Goal: Transaction & Acquisition: Purchase product/service

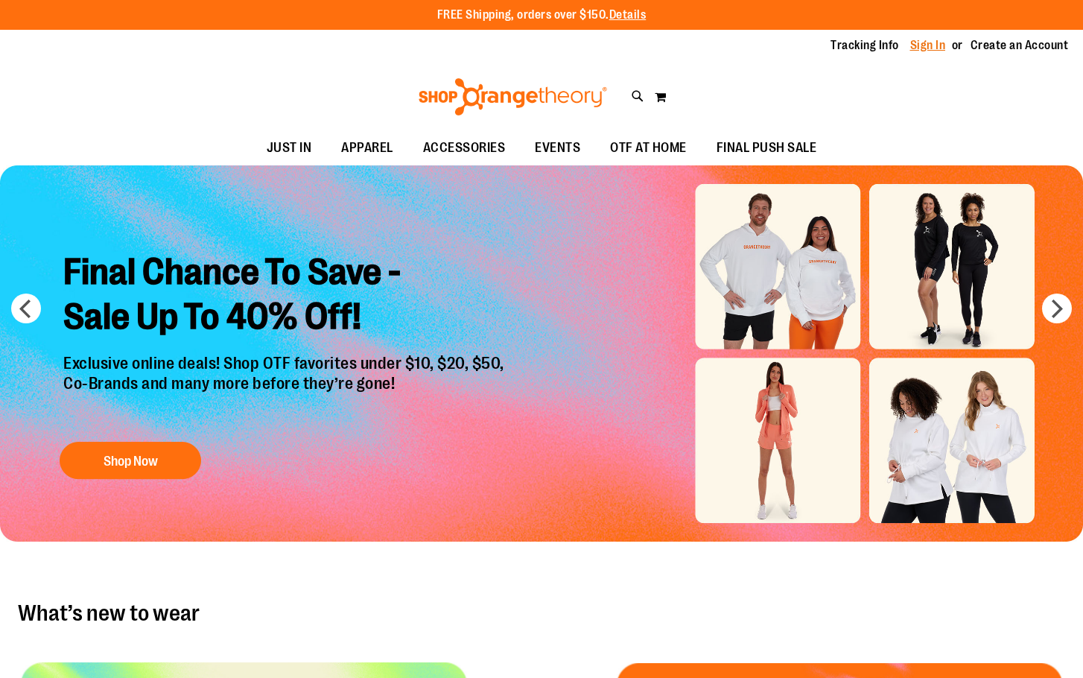
click at [913, 39] on link "Sign In" at bounding box center [928, 45] width 36 height 16
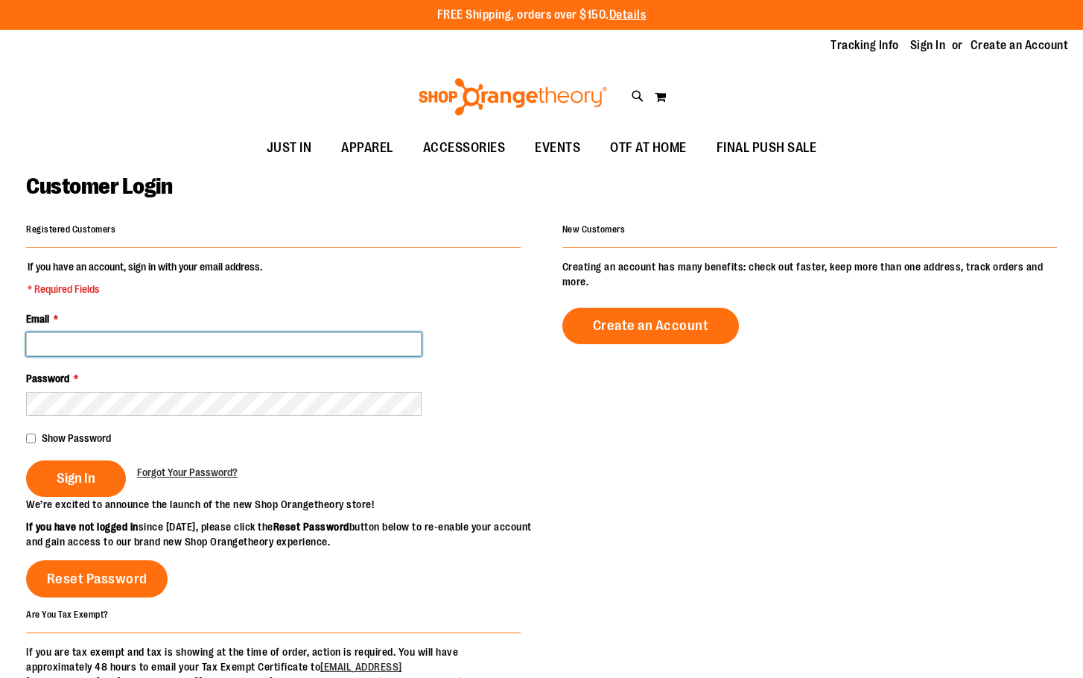
click at [127, 343] on input "Email *" at bounding box center [223, 344] width 395 height 24
type input "**********"
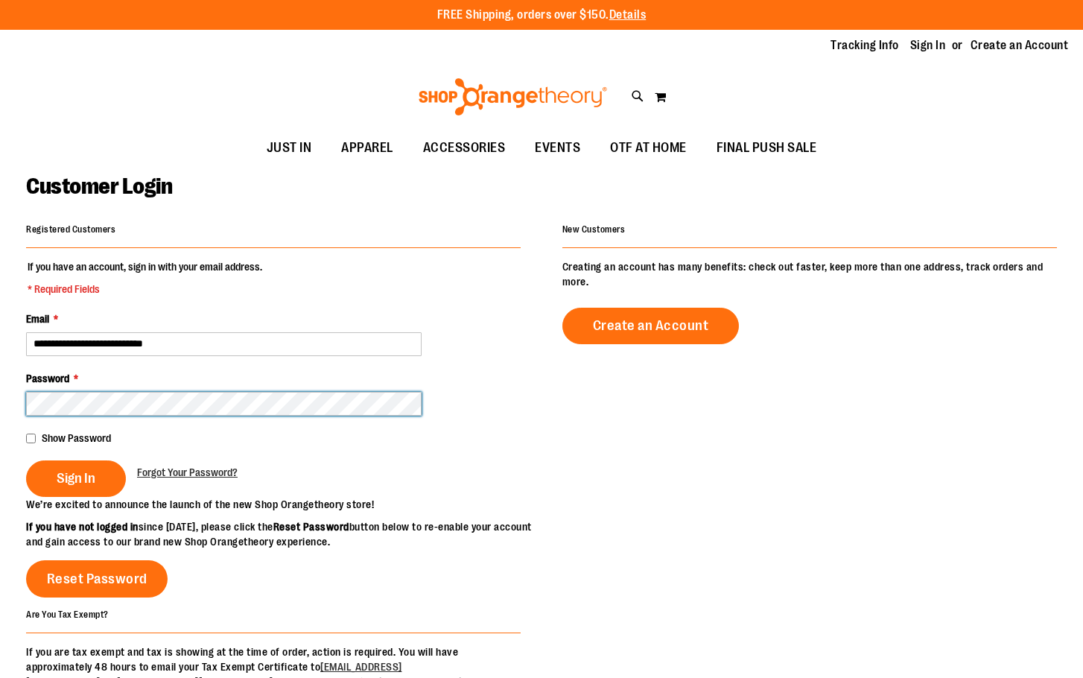
click at [26, 460] on button "Sign In" at bounding box center [76, 478] width 100 height 36
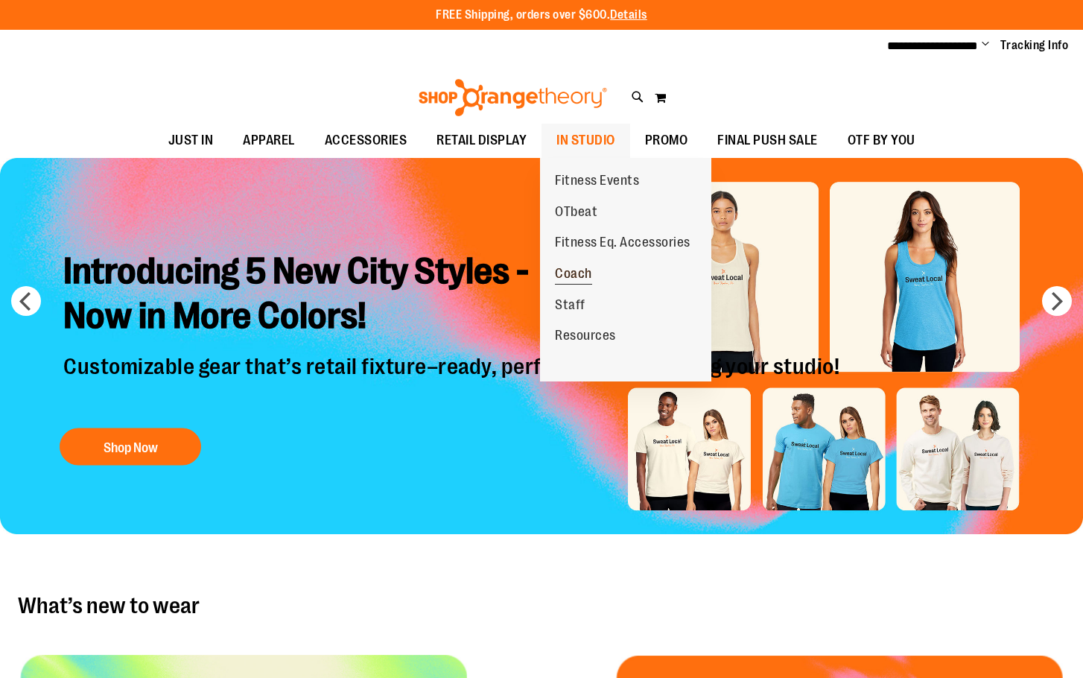
click at [573, 266] on span "Coach" at bounding box center [573, 275] width 37 height 19
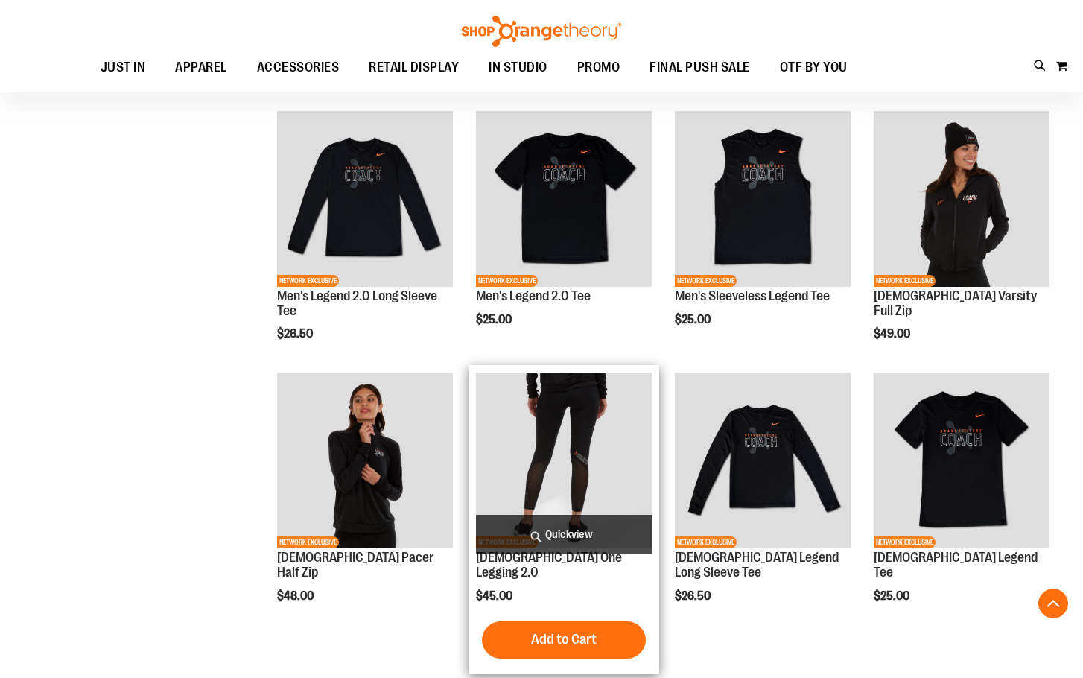
scroll to position [223, 0]
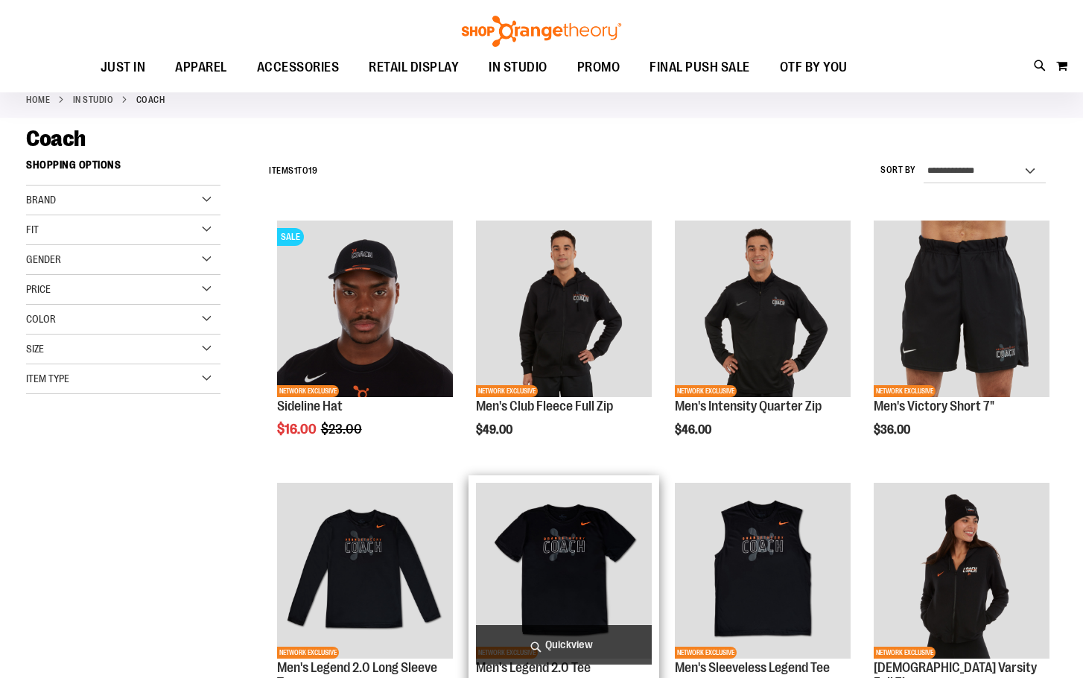
scroll to position [74, 0]
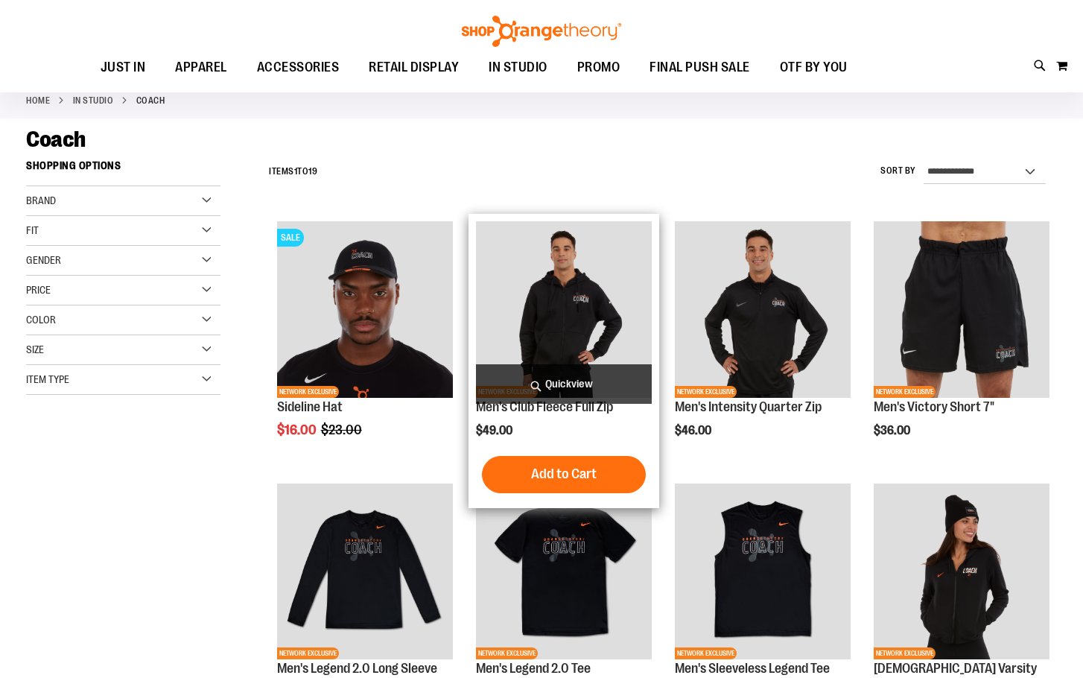
click at [593, 316] on img "product" at bounding box center [564, 309] width 176 height 176
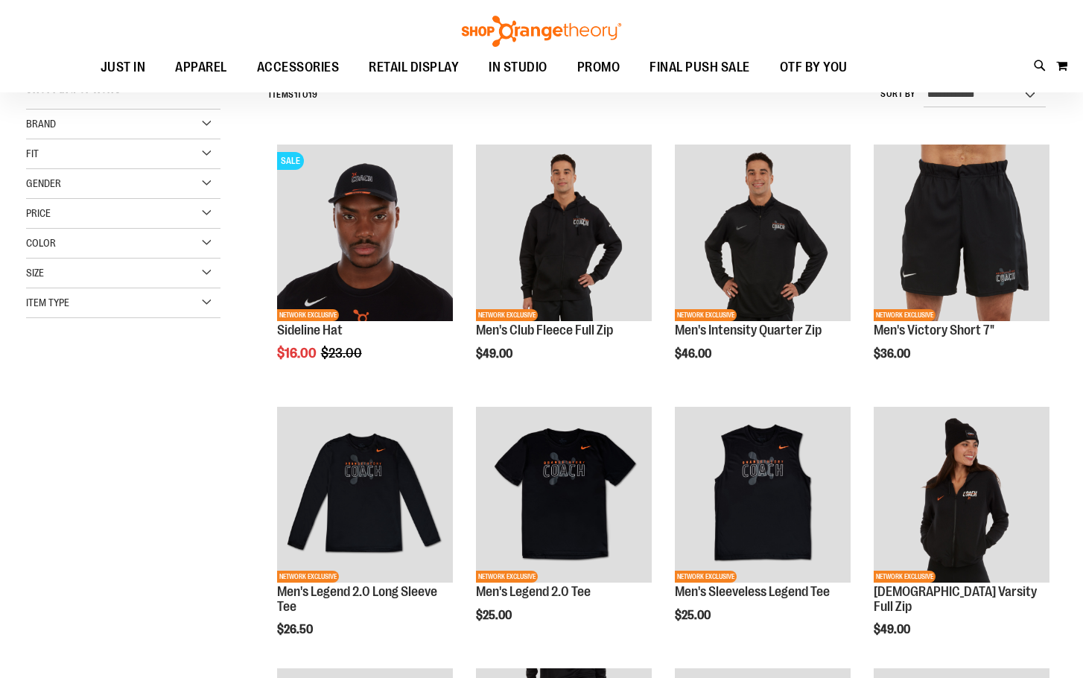
scroll to position [223, 0]
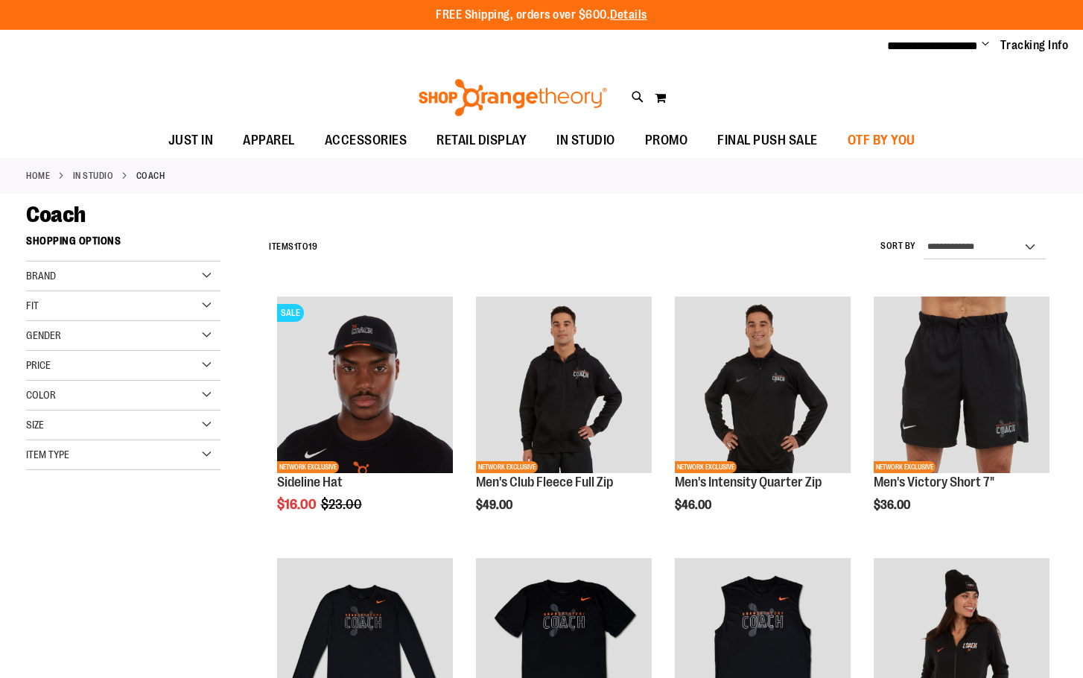
click at [915, 128] on span "OTF BY YOU" at bounding box center [881, 141] width 68 height 34
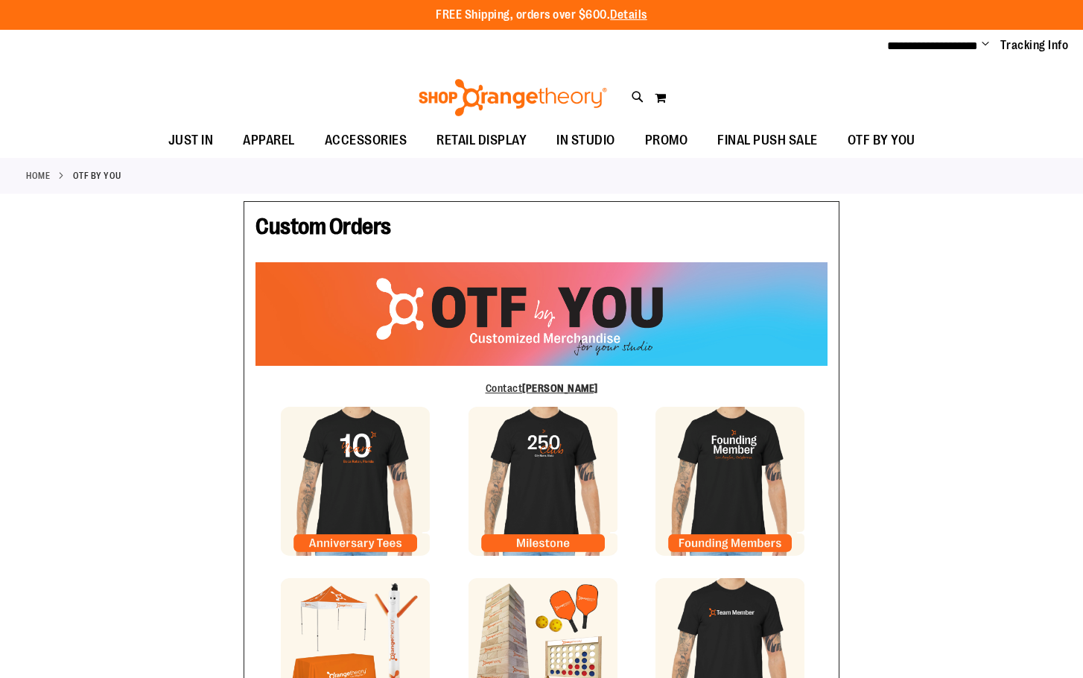
type input "*****"
type input "****"
type input "**********"
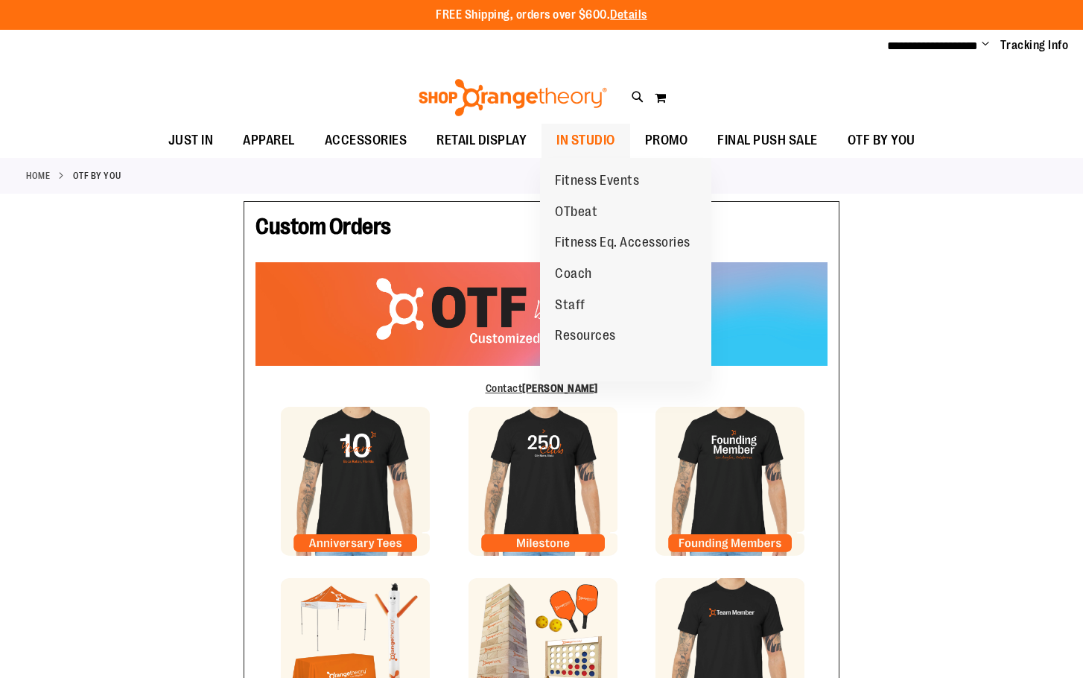
click at [603, 145] on span "IN STUDIO" at bounding box center [585, 141] width 59 height 34
click at [570, 169] on link "Fitness Events" at bounding box center [597, 180] width 114 height 31
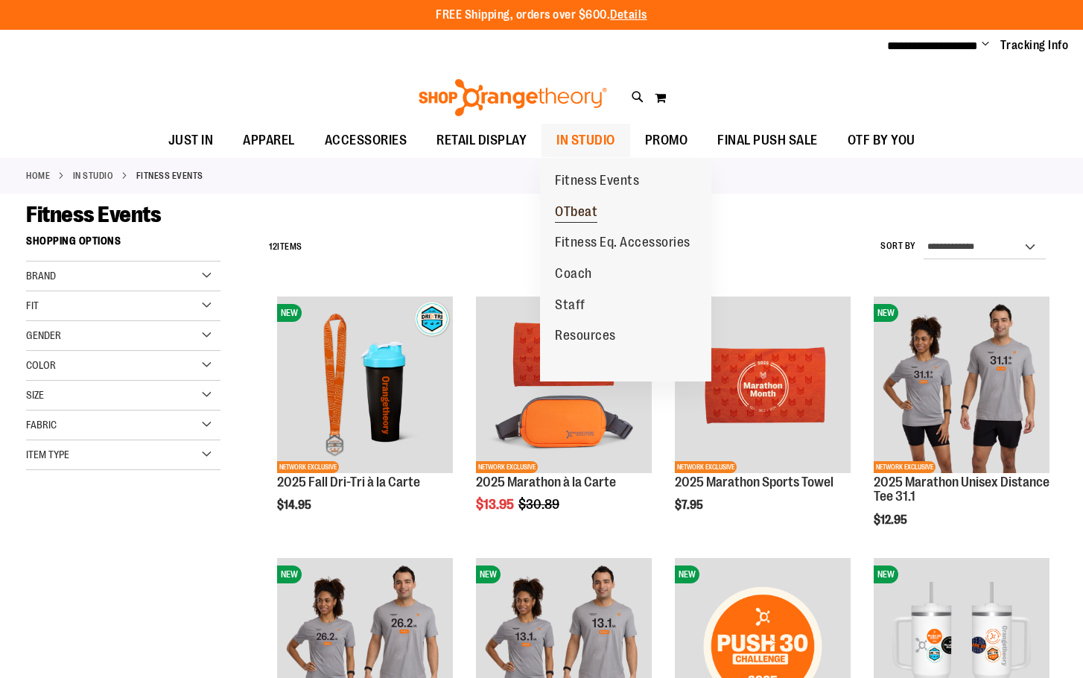
click at [592, 209] on span "OTbeat" at bounding box center [576, 213] width 42 height 19
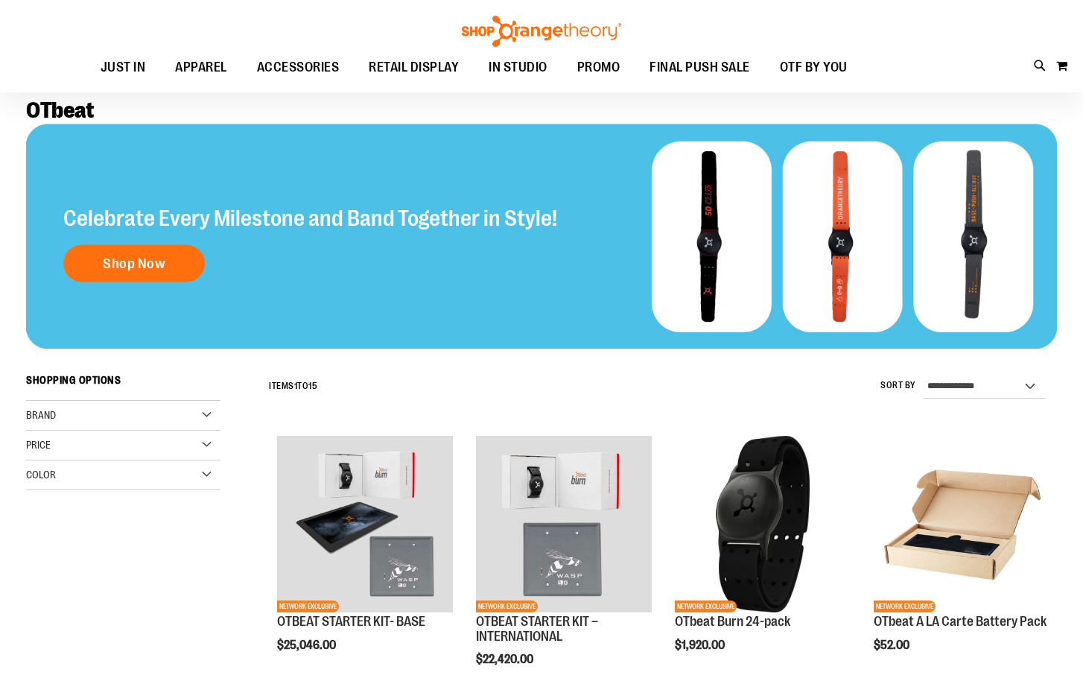
scroll to position [223, 0]
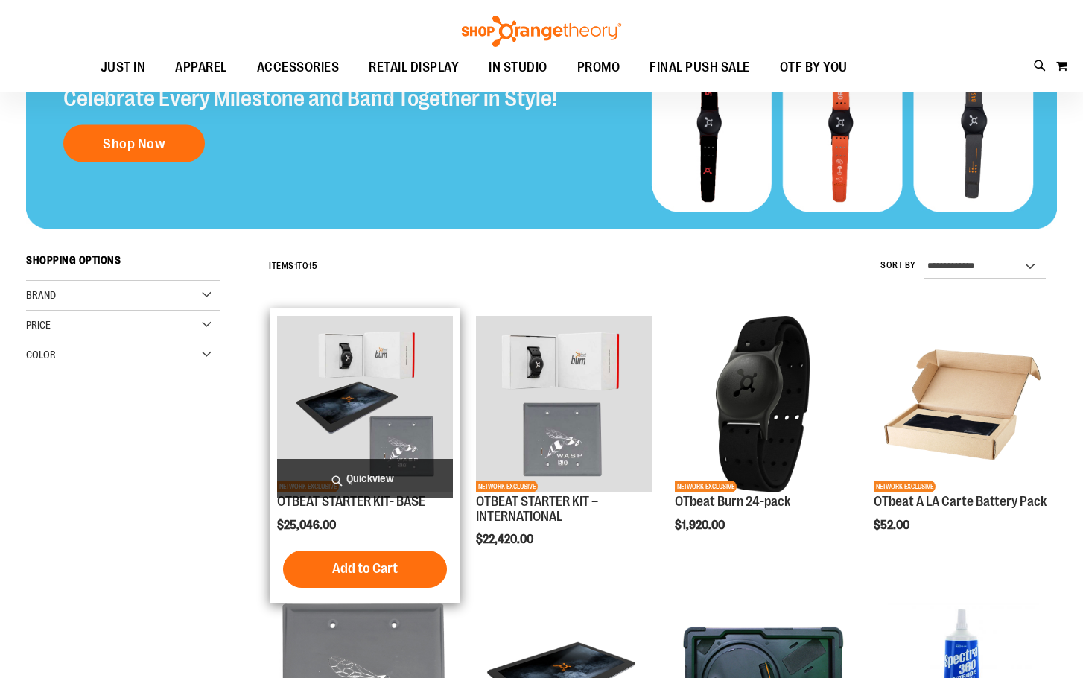
click at [347, 410] on img "product" at bounding box center [365, 404] width 176 height 176
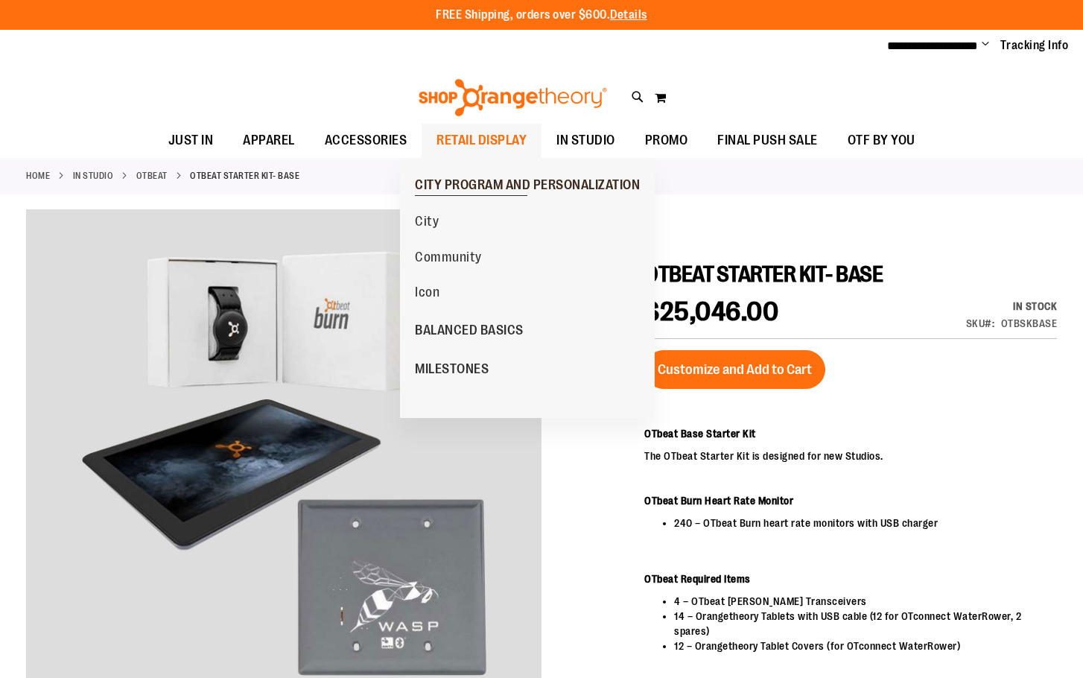
click at [470, 184] on span "CITY PROGRAM AND PERSONALIZATION" at bounding box center [527, 186] width 225 height 19
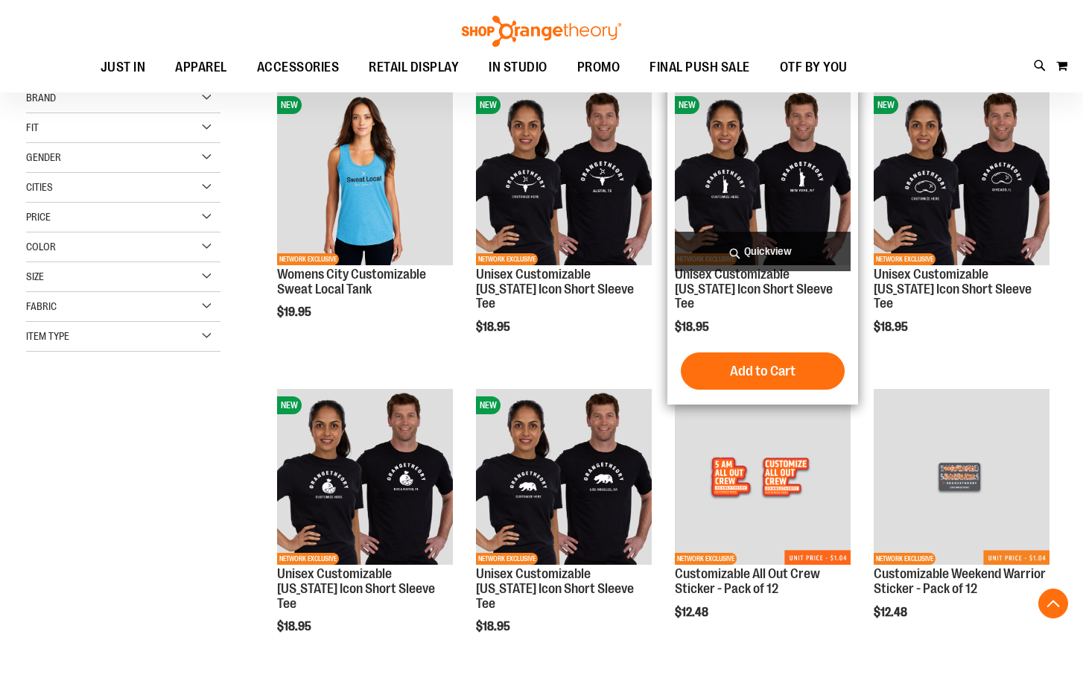
scroll to position [521, 0]
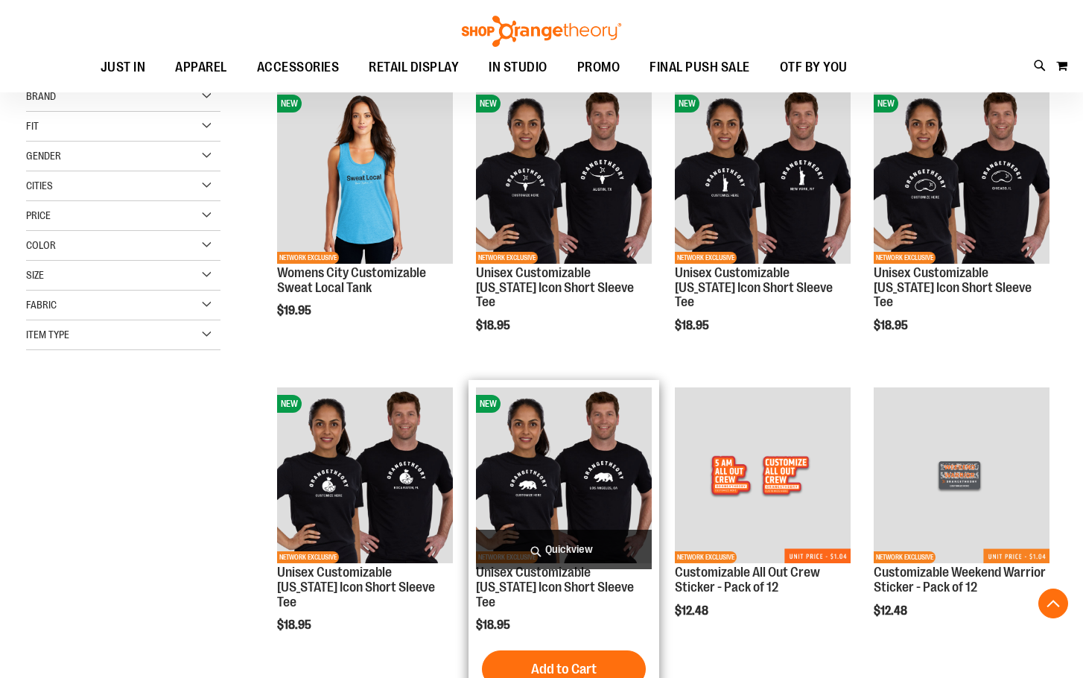
click at [562, 479] on img "product" at bounding box center [564, 475] width 176 height 176
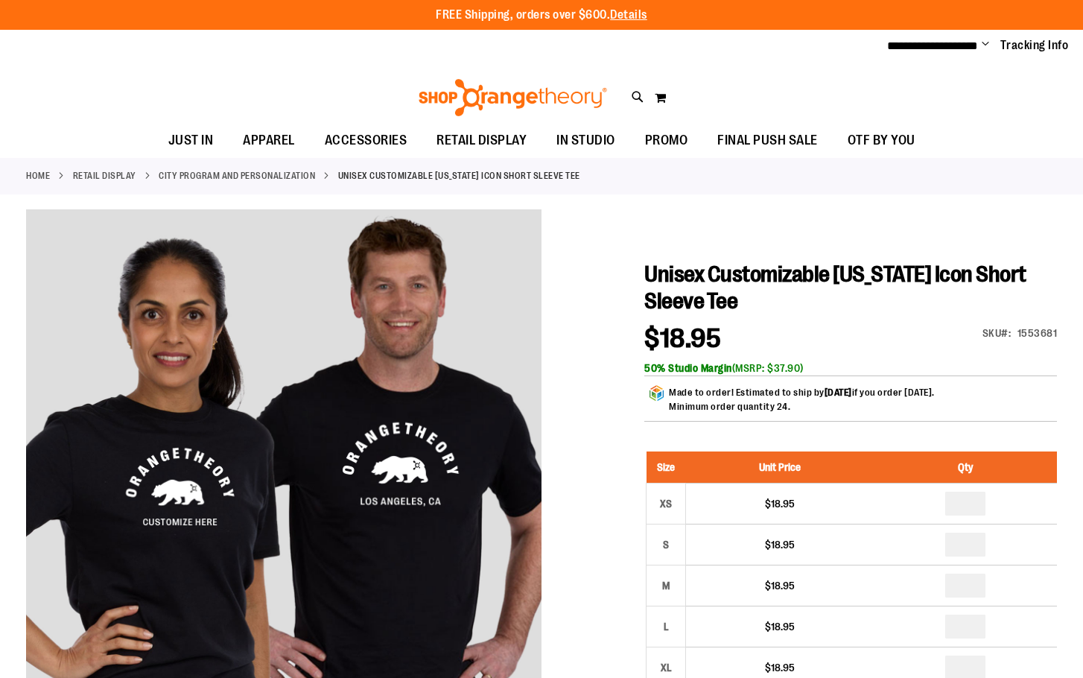
click at [983, 44] on span "Change" at bounding box center [985, 45] width 7 height 14
click at [934, 88] on link "Sign Out" at bounding box center [932, 100] width 130 height 28
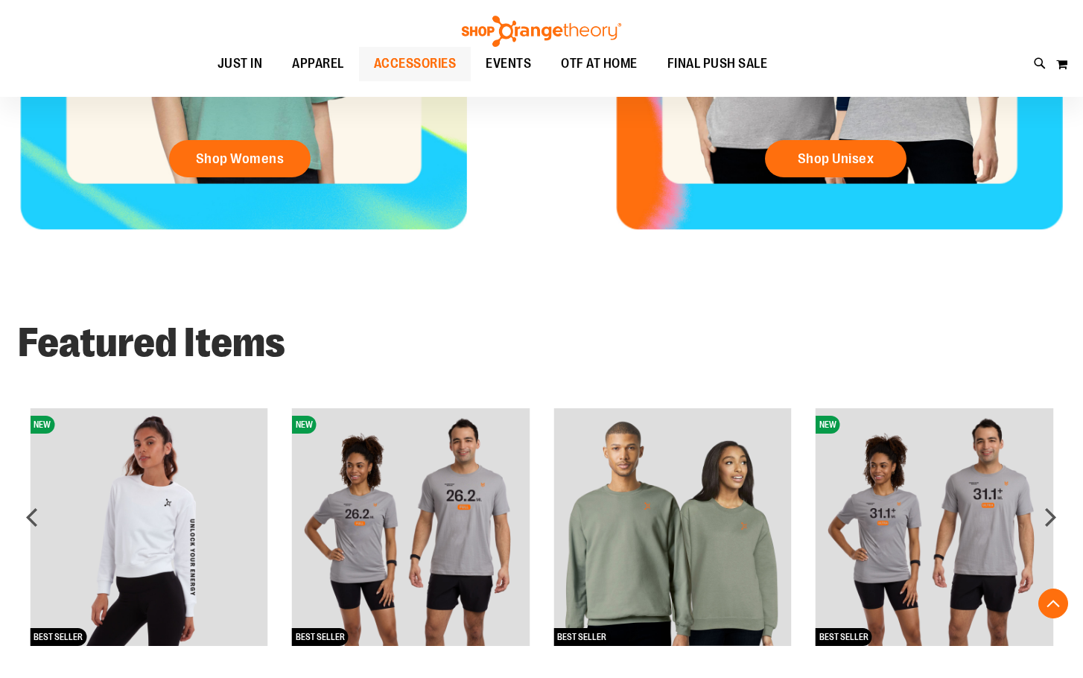
scroll to position [893, 0]
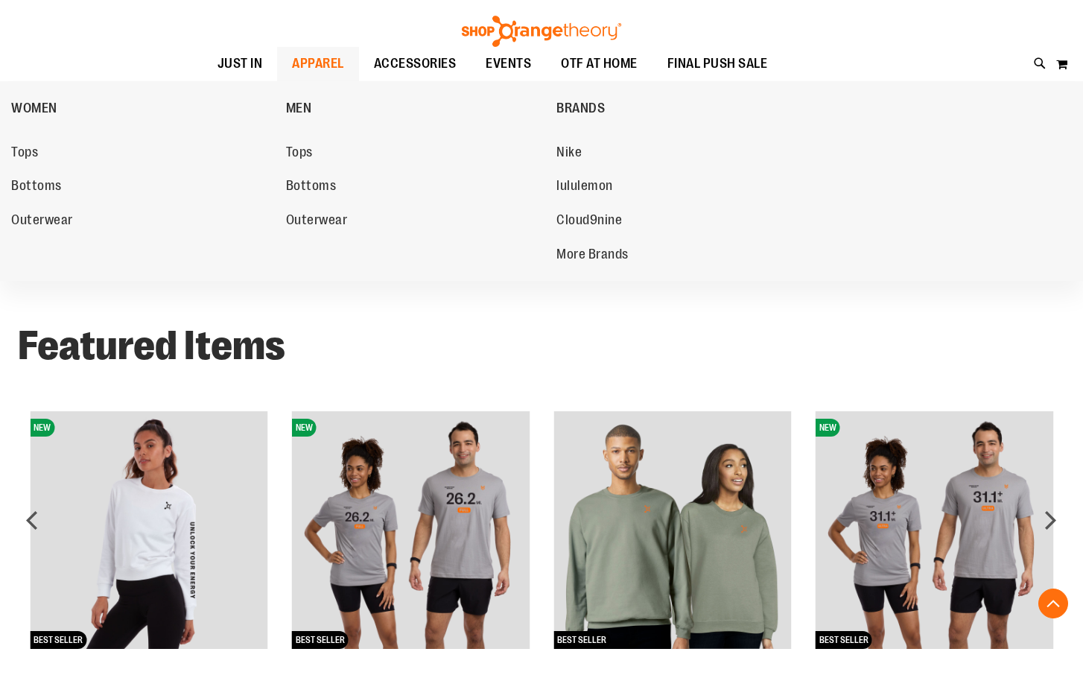
click at [292, 66] on span "APPAREL" at bounding box center [318, 64] width 52 height 34
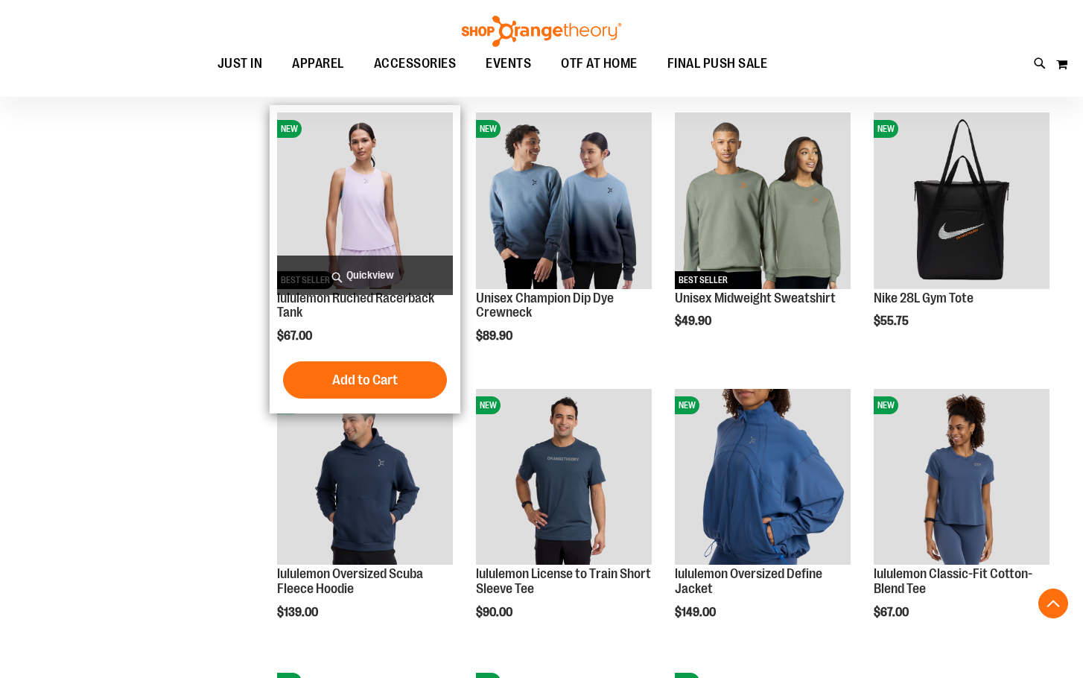
scroll to position [744, 0]
